Goal: Find specific page/section: Find specific page/section

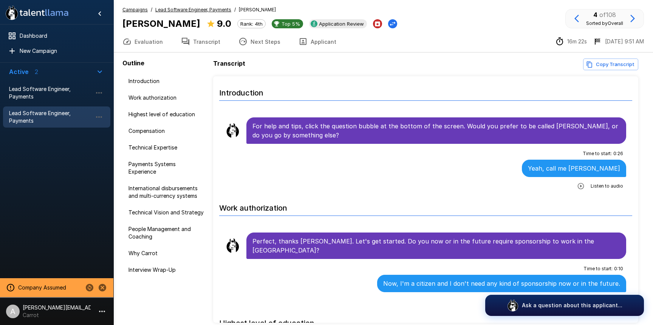
click at [289, 75] on div "Transcript Copy Transcript Introduction For help and tips, click the question b…" at bounding box center [427, 191] width 429 height 265
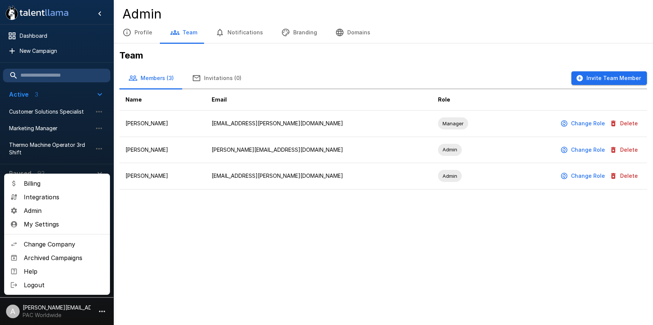
click at [64, 112] on div at bounding box center [326, 162] width 653 height 325
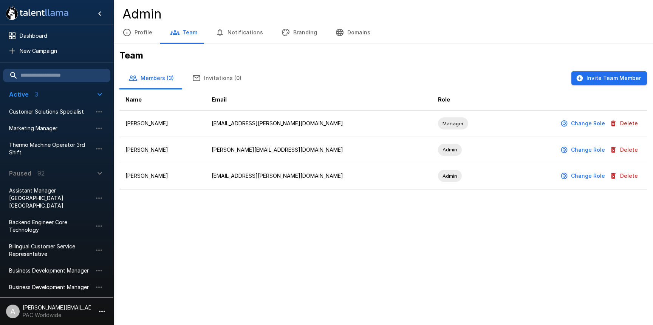
click at [72, 313] on p "PAC Worldwide" at bounding box center [57, 316] width 68 height 8
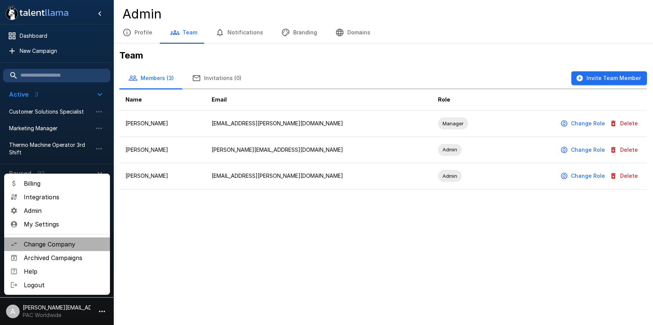
click at [64, 242] on span "Change Company" at bounding box center [64, 244] width 80 height 9
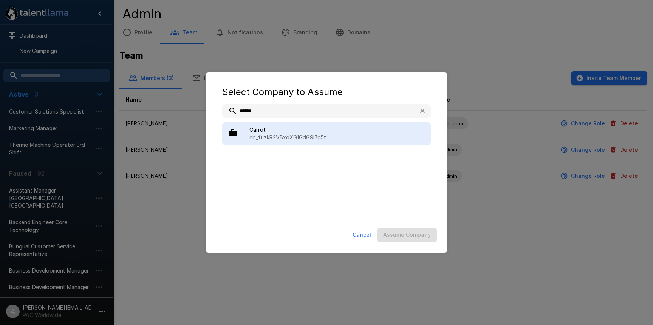
type input "******"
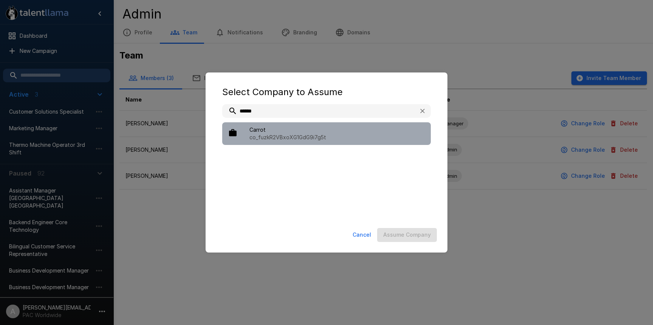
click at [342, 126] on div "Carrot co_fuzkR2VBxoXG1GdG9i7g5t" at bounding box center [326, 133] width 209 height 23
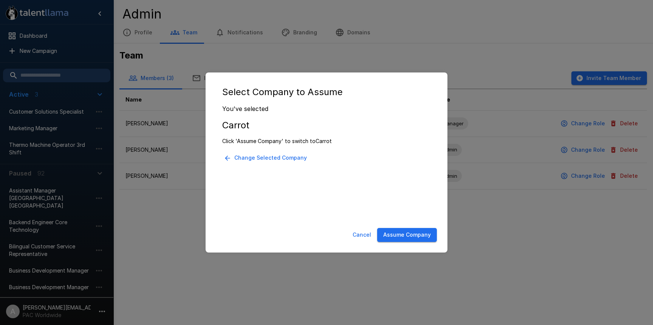
click at [397, 232] on button "Assume Company" at bounding box center [407, 235] width 60 height 14
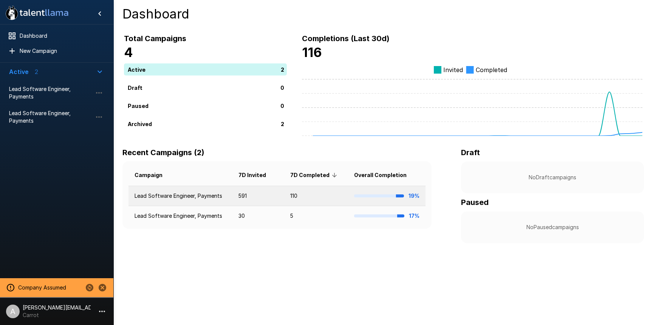
click at [225, 196] on td "Lead Software Engineer, Payments" at bounding box center [181, 196] width 104 height 20
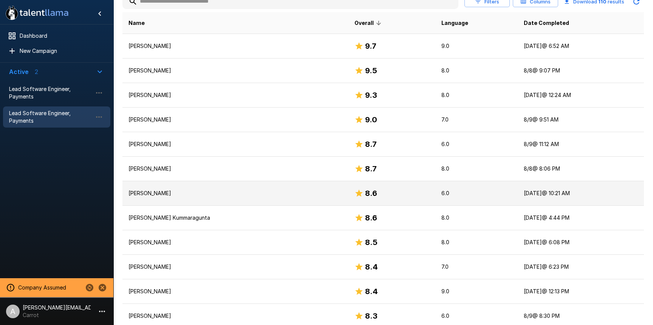
scroll to position [195, 0]
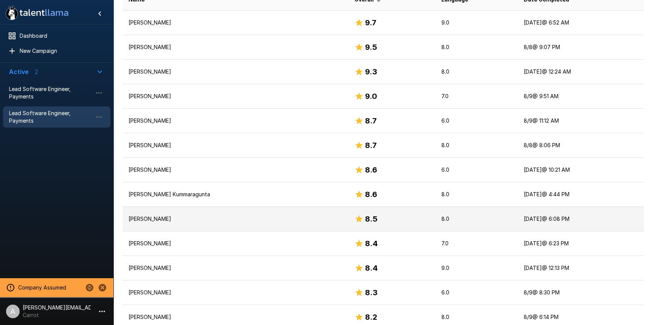
click at [248, 209] on td "[PERSON_NAME]" at bounding box center [235, 219] width 226 height 25
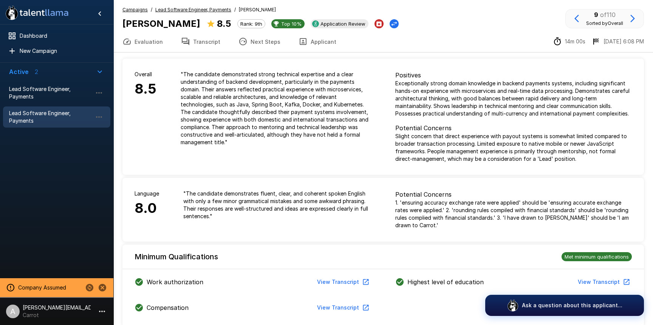
click at [191, 41] on button "Transcript" at bounding box center [200, 41] width 57 height 21
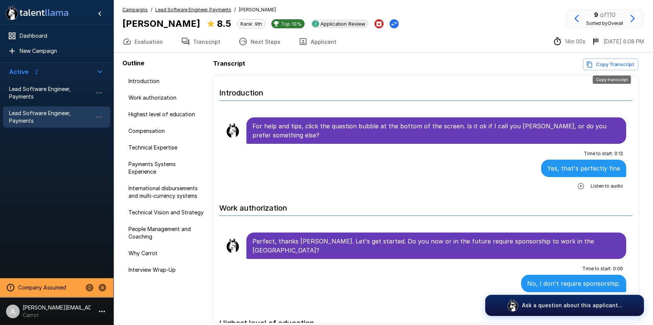
click at [613, 65] on button "Copy Transcript" at bounding box center [610, 65] width 55 height 12
click at [43, 32] on span "Dashboard" at bounding box center [62, 36] width 85 height 8
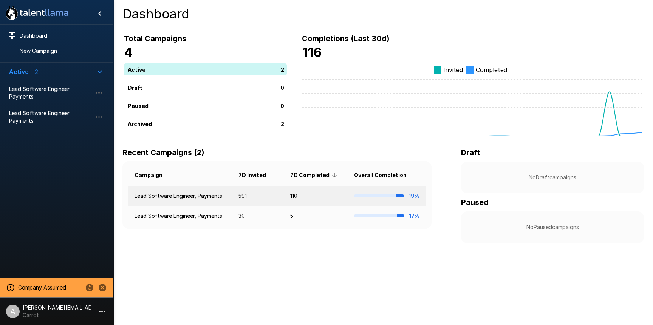
click at [248, 191] on td "591" at bounding box center [258, 196] width 52 height 20
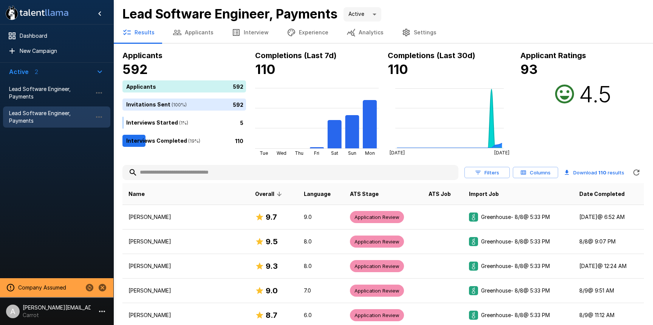
click at [190, 41] on button "Applicants" at bounding box center [193, 32] width 59 height 21
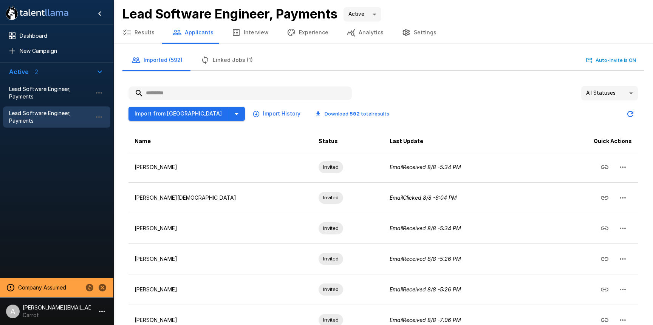
click at [616, 96] on body ".st0{fill:#FFFFFF;} .st1{fill:#76a4ed;} Dashboard New Campaign Active 2 Lead So…" at bounding box center [326, 162] width 653 height 325
click at [612, 169] on li "Declined" at bounding box center [609, 165] width 57 height 14
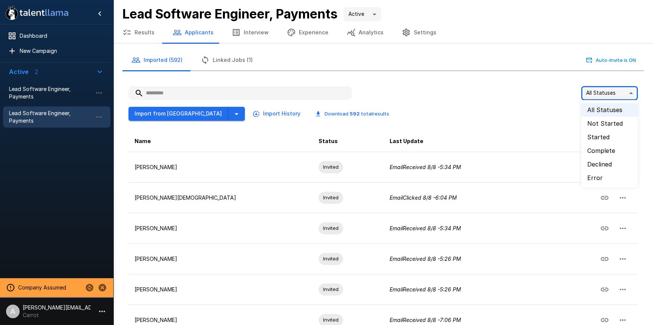
type input "********"
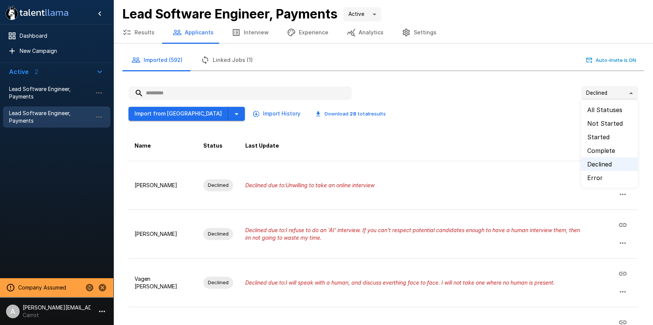
click at [597, 97] on body ".st0{fill:#FFFFFF;} .st1{fill:#76a4ed;} Dashboard New Campaign Active 2 Lead So…" at bounding box center [326, 162] width 653 height 325
click at [547, 104] on div at bounding box center [326, 162] width 653 height 325
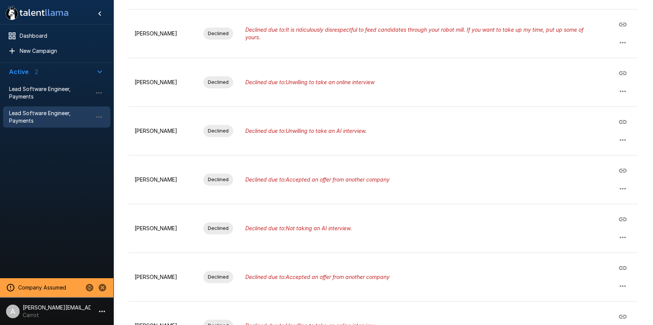
scroll to position [355, 0]
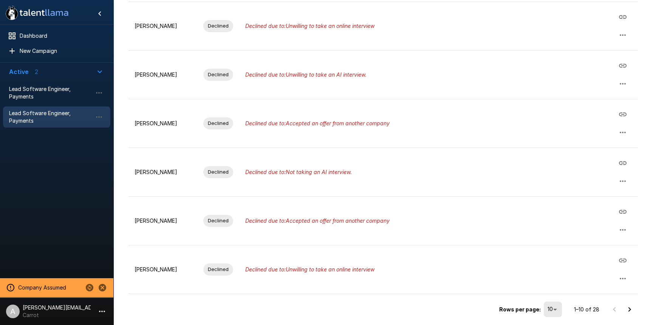
click at [627, 308] on icon "Go to next page" at bounding box center [629, 309] width 9 height 9
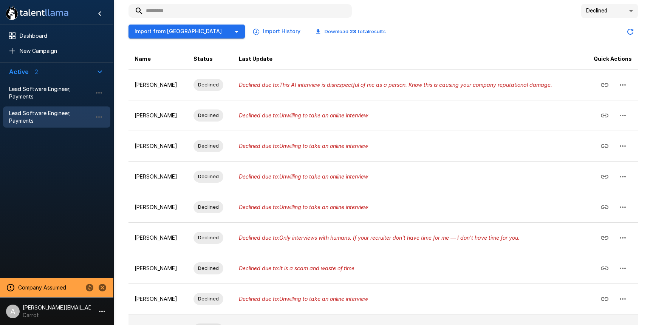
scroll to position [164, 0]
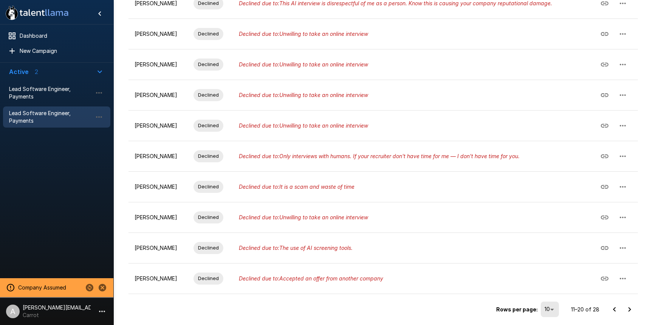
click at [630, 307] on icon "Go to next page" at bounding box center [629, 309] width 9 height 9
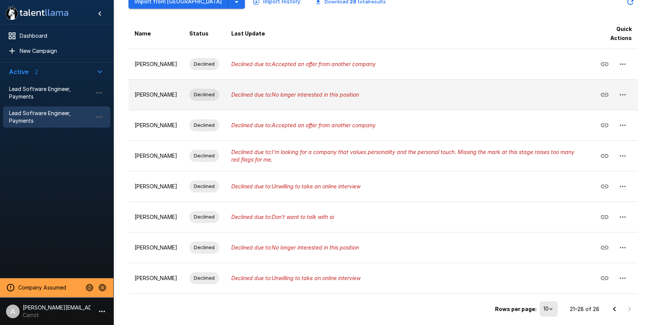
scroll to position [0, 0]
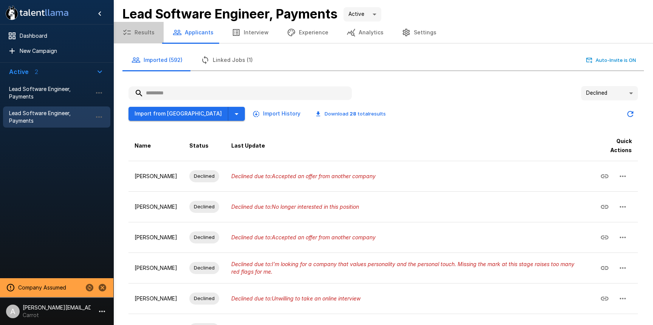
click at [141, 36] on button "Results" at bounding box center [138, 32] width 50 height 21
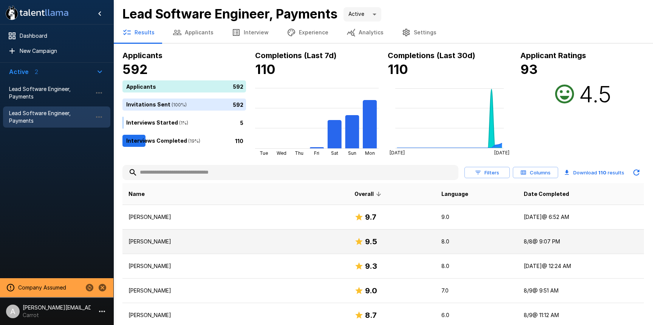
click at [240, 242] on p "Destiny Scott" at bounding box center [236, 242] width 214 height 8
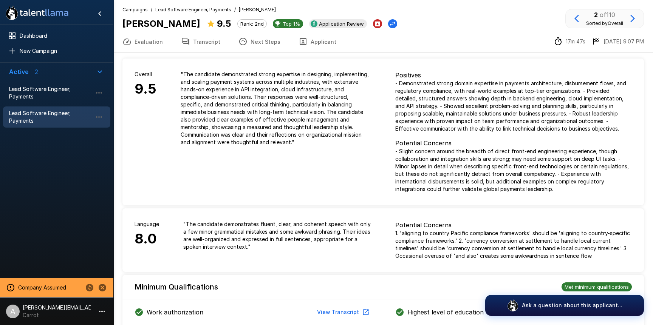
click at [218, 49] on button "Transcript" at bounding box center [200, 41] width 57 height 21
